Goal: Information Seeking & Learning: Learn about a topic

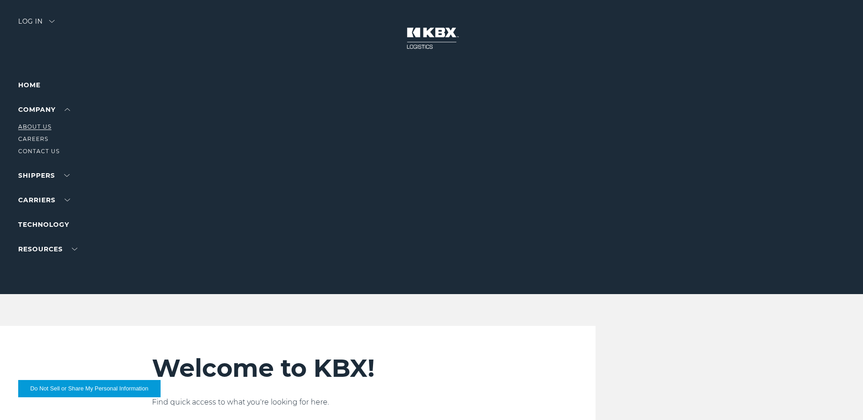
click at [35, 125] on link "About Us" at bounding box center [34, 126] width 33 height 7
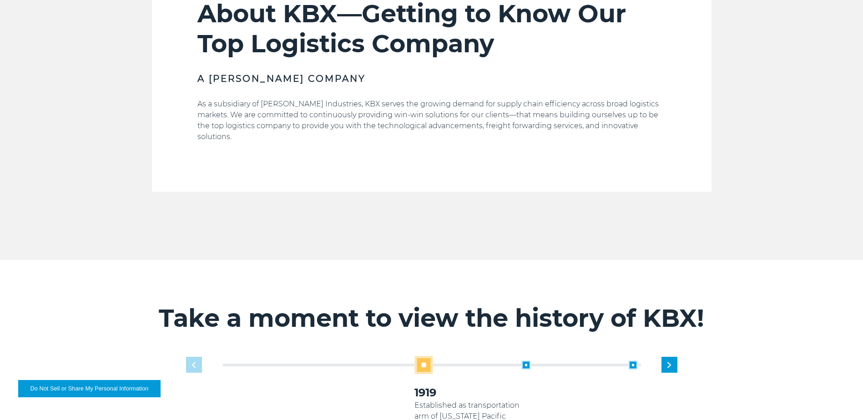
scroll to position [501, 0]
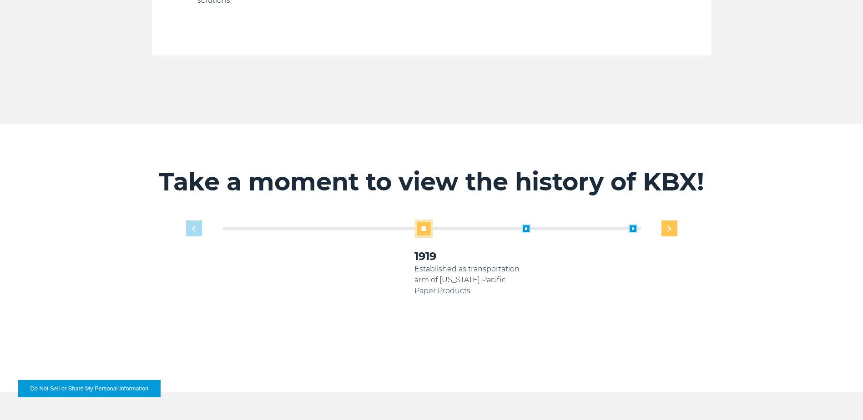
click at [672, 221] on div "Next slide" at bounding box center [670, 229] width 16 height 16
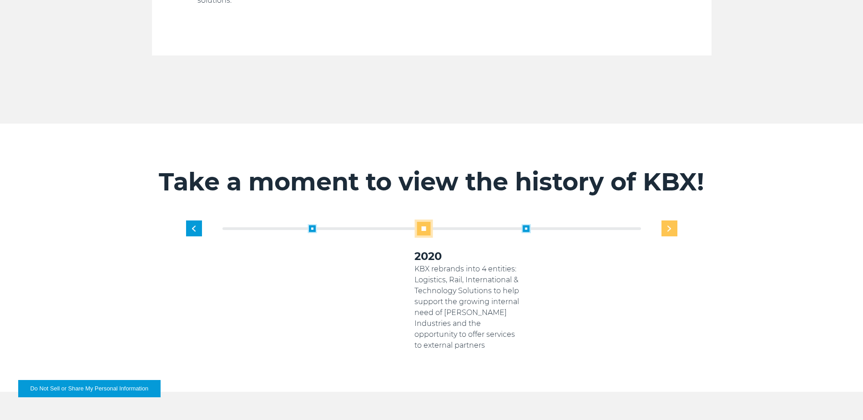
click at [672, 221] on div "Next slide" at bounding box center [670, 229] width 16 height 16
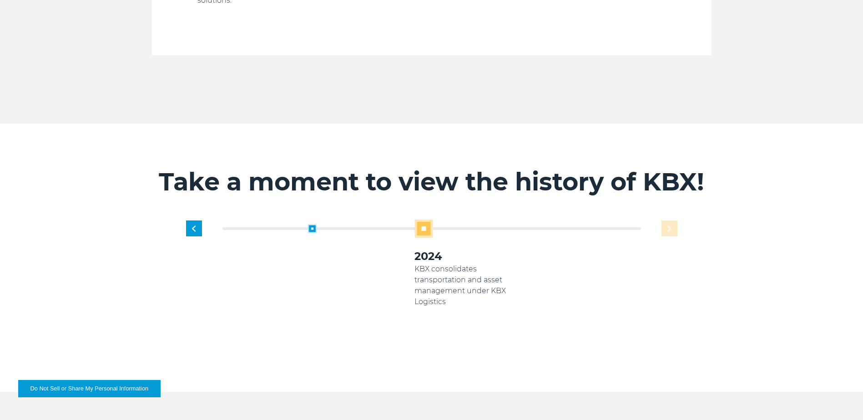
click at [672, 220] on div "1919 Established as transportation arm of [US_STATE] Pacific Paper Products 200…" at bounding box center [468, 286] width 428 height 132
click at [492, 274] on p "KBX consolidates transportation and asset management under KBX Logistics" at bounding box center [468, 286] width 107 height 44
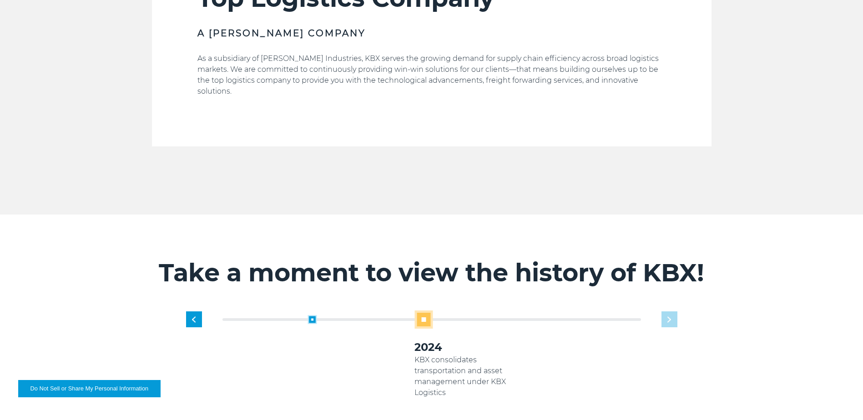
scroll to position [182, 0]
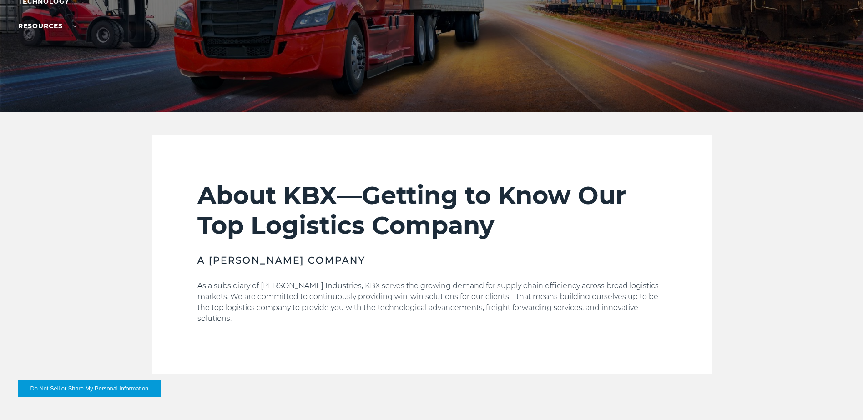
click at [478, 296] on p "As a subsidiary of [PERSON_NAME] Industries, KBX serves the growing demand for …" at bounding box center [431, 303] width 469 height 44
